Goal: Information Seeking & Learning: Learn about a topic

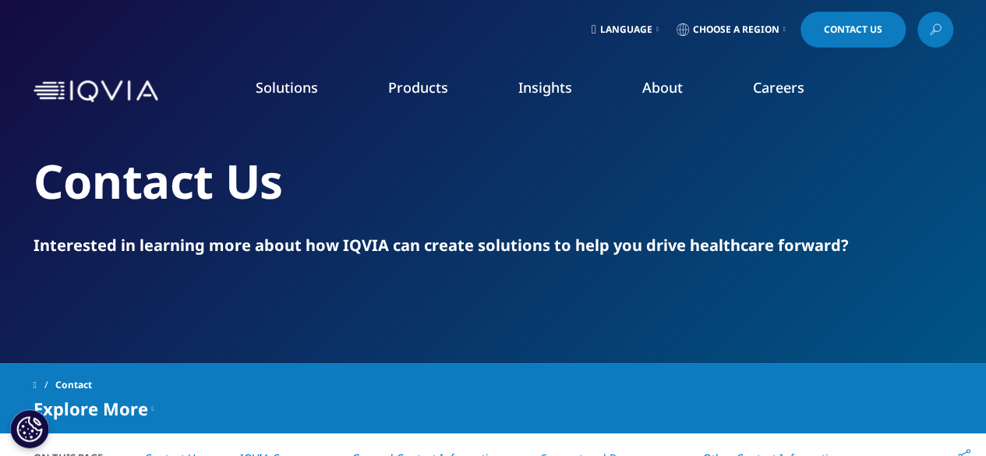
click at [774, 89] on link "Careers" at bounding box center [778, 87] width 51 height 19
click at [337, 341] on link "AI & Machine Learning" at bounding box center [374, 339] width 218 height 17
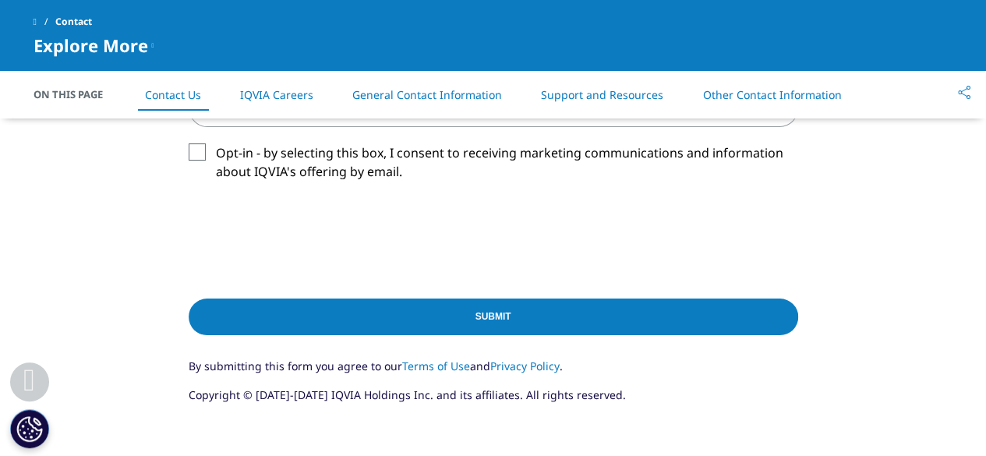
scroll to position [910, 0]
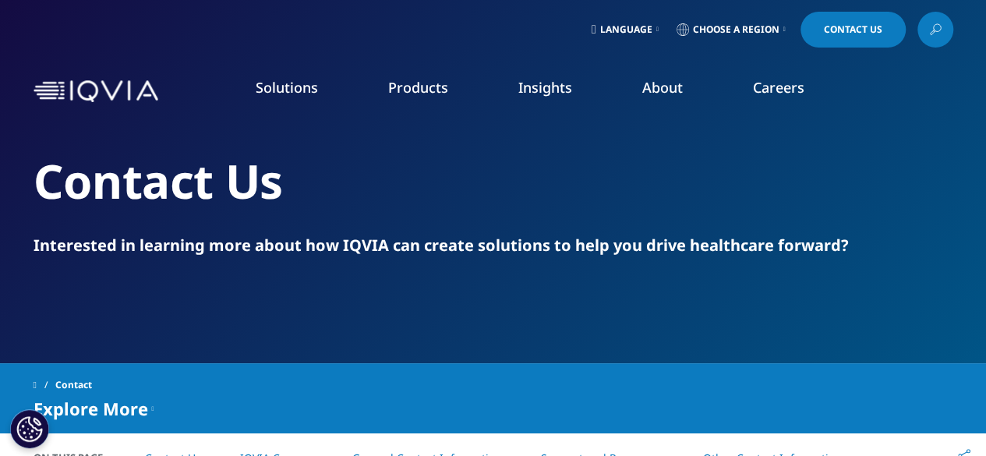
click at [306, 395] on link "Executive Team" at bounding box center [384, 387] width 241 height 17
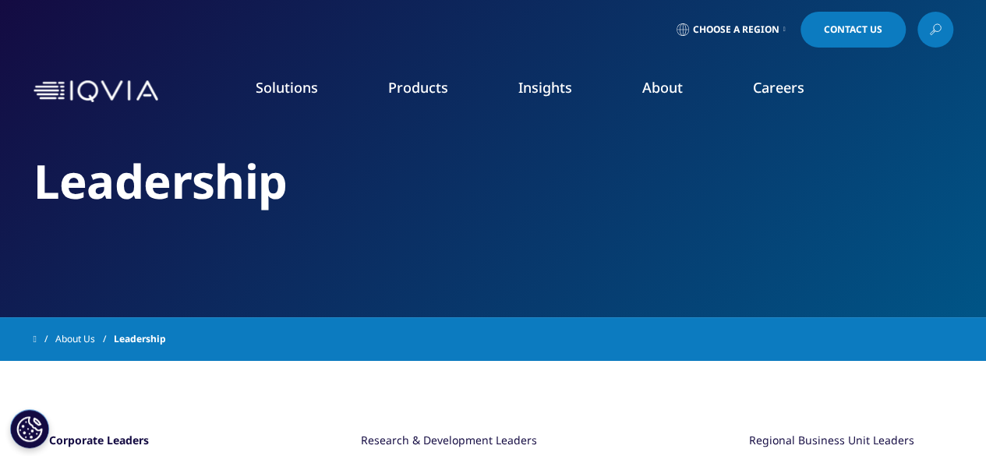
click at [770, 80] on link "Careers" at bounding box center [778, 87] width 51 height 19
click at [288, 288] on link "Interns" at bounding box center [374, 282] width 218 height 17
